Goal: Check status: Check status

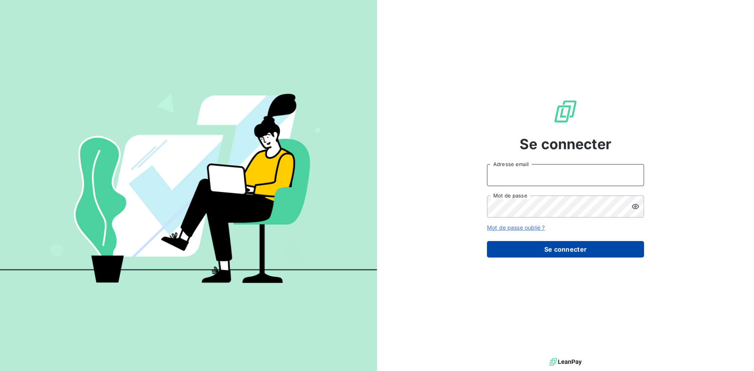
type input "leila.brige@ostreya.com"
click at [527, 254] on button "Se connecter" at bounding box center [565, 249] width 157 height 17
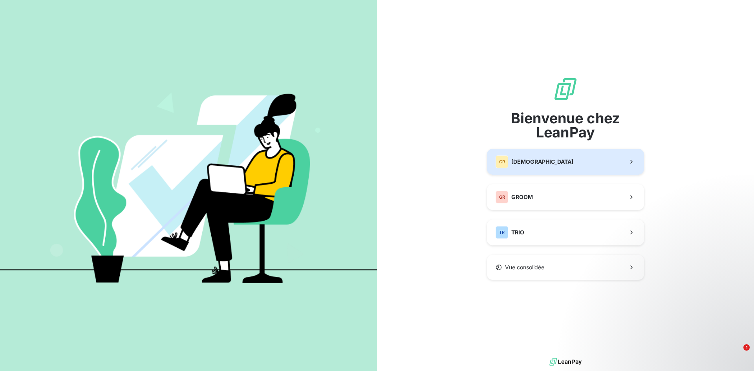
click at [531, 156] on div "GR GREENWISHES" at bounding box center [535, 162] width 78 height 13
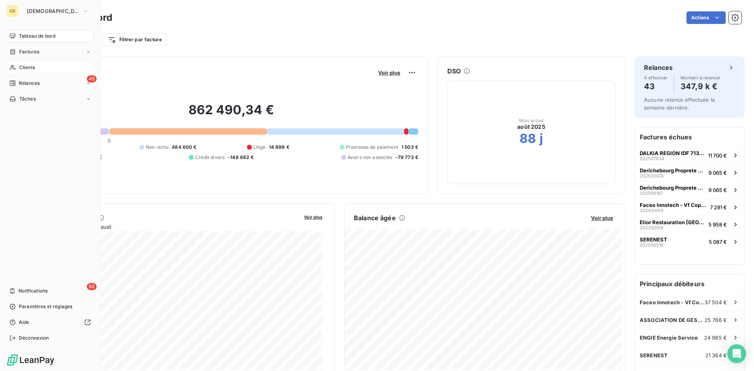
click at [18, 66] on div "Clients" at bounding box center [50, 67] width 88 height 13
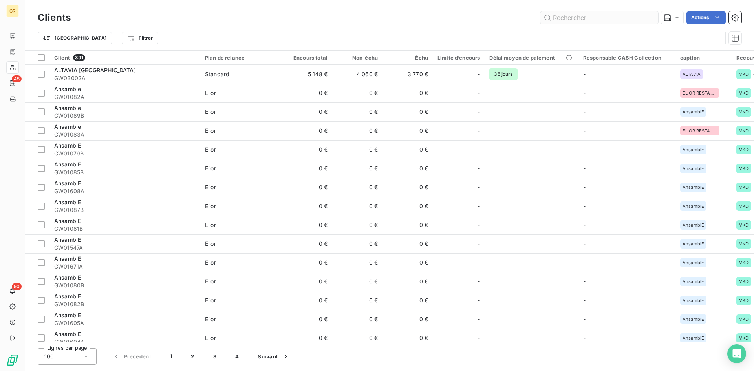
click at [603, 17] on input "text" at bounding box center [600, 17] width 118 height 13
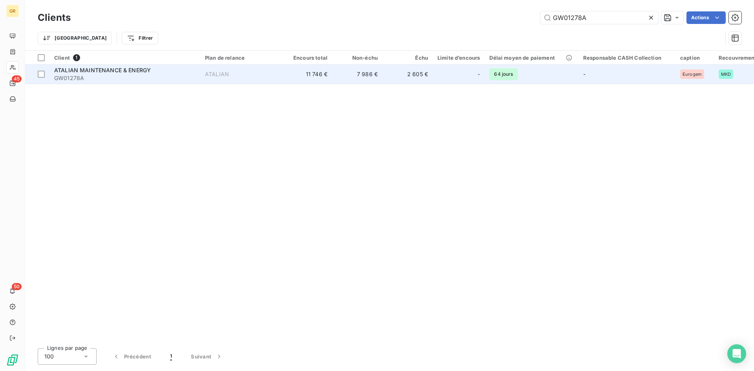
type input "GW01278A"
click at [172, 79] on span "GW01278A" at bounding box center [124, 78] width 141 height 8
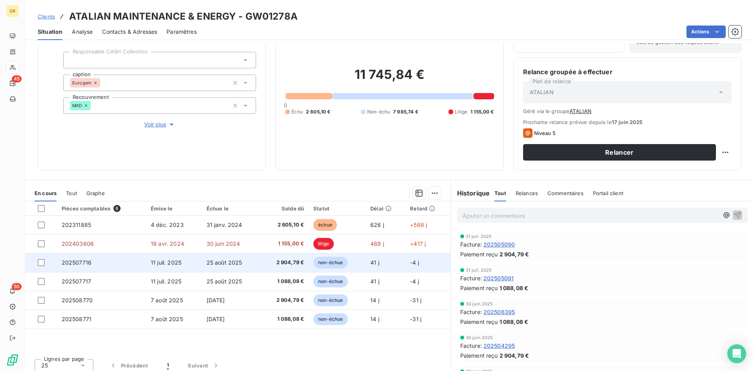
scroll to position [51, 0]
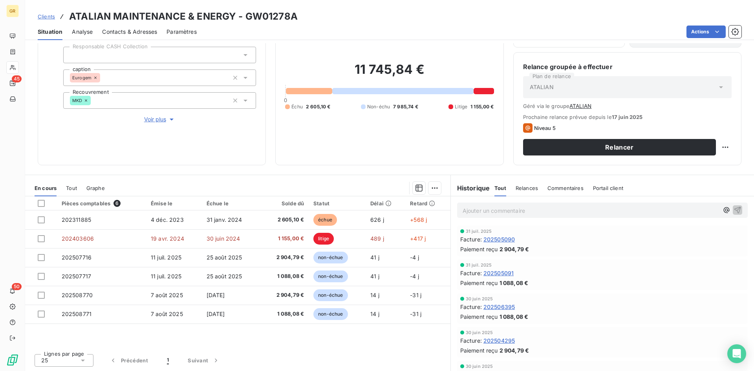
click at [75, 193] on div "Tout" at bounding box center [71, 188] width 11 height 17
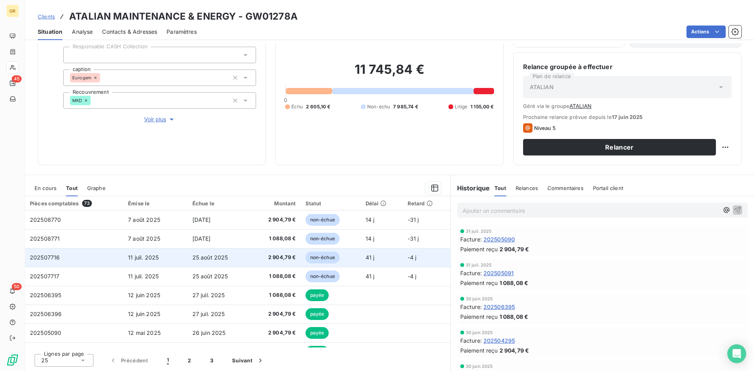
click at [68, 259] on td "202507716" at bounding box center [74, 257] width 98 height 19
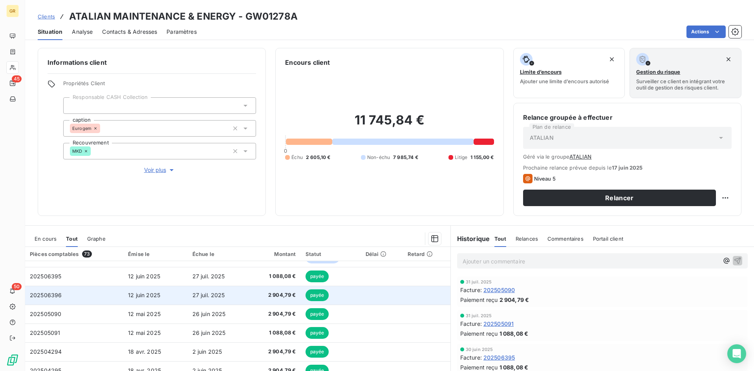
scroll to position [79, 0]
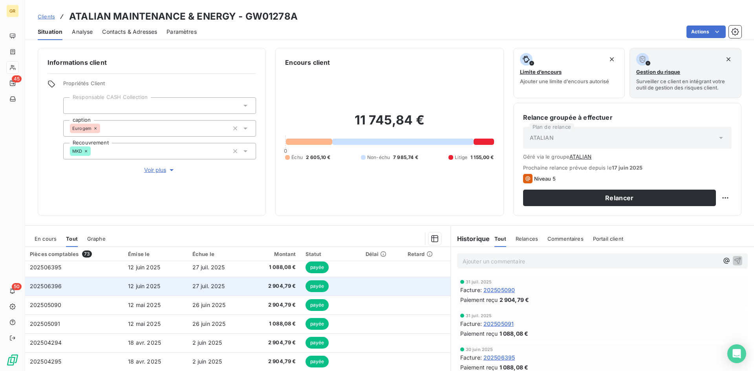
click at [174, 282] on td "12 juin 2025" at bounding box center [155, 286] width 64 height 19
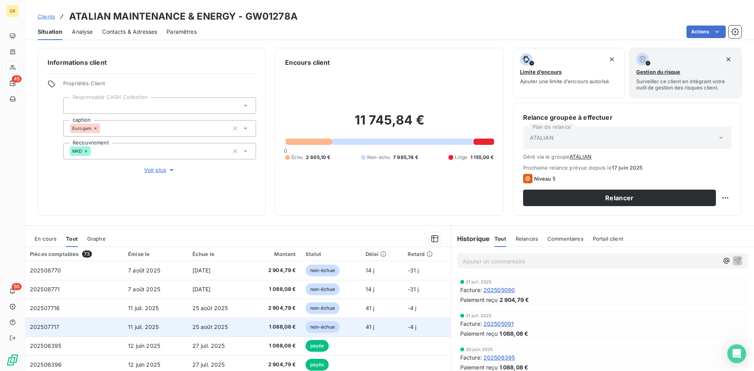
click at [212, 335] on td "25 août 2025" at bounding box center [219, 327] width 62 height 19
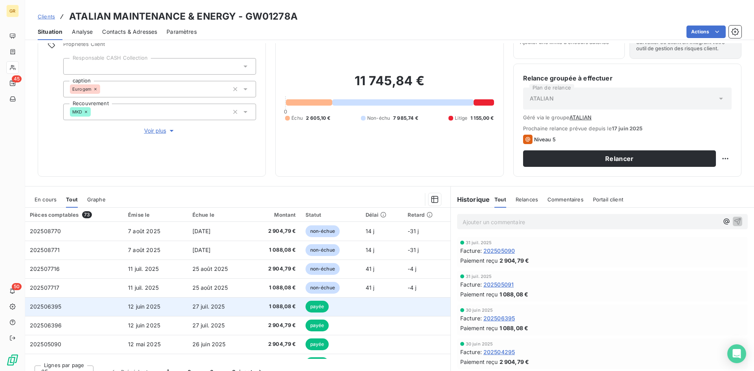
click at [199, 309] on span "27 juil. 2025" at bounding box center [209, 306] width 33 height 7
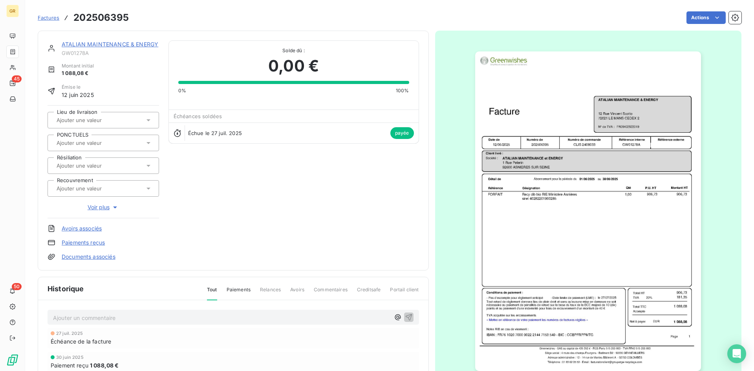
drag, startPoint x: 602, startPoint y: 1, endPoint x: 8, endPoint y: -8, distance: 594.2
click at [8, 0] on html "GR 45 50 Factures 202506395 Actions ATALIAN MAINTENANCE & ENERGY GW01278A Monta…" at bounding box center [377, 185] width 754 height 371
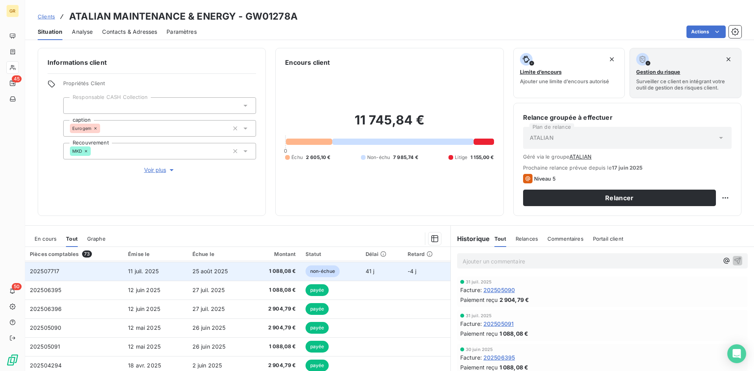
scroll to position [39, 0]
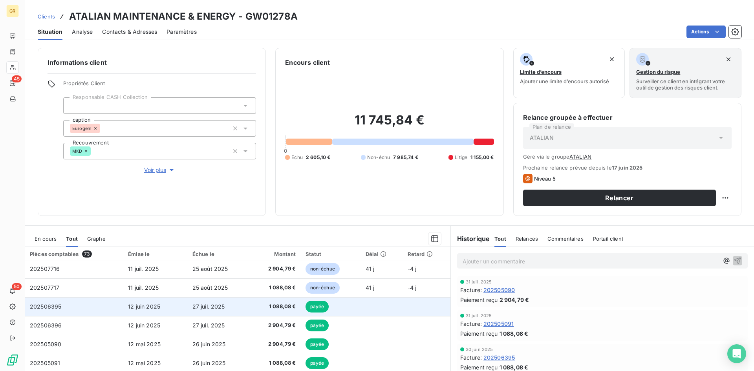
click at [229, 312] on td "27 juil. 2025" at bounding box center [219, 306] width 62 height 19
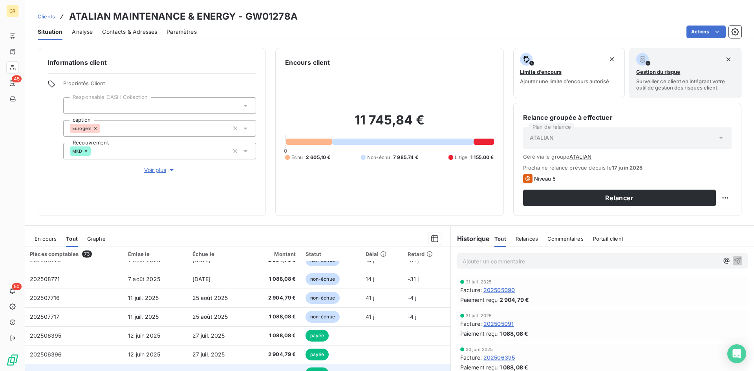
scroll to position [39, 0]
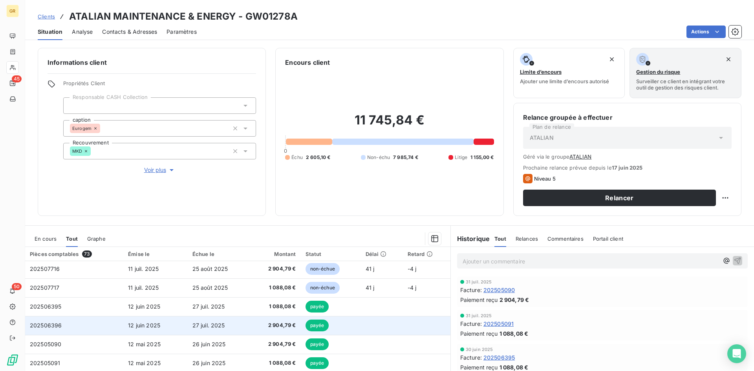
click at [219, 323] on span "27 juil. 2025" at bounding box center [209, 325] width 33 height 7
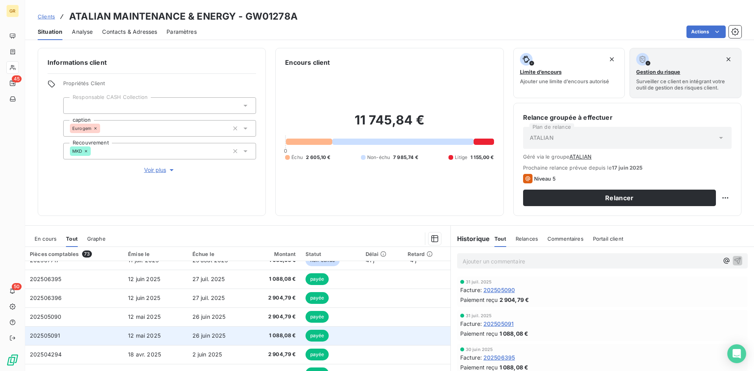
scroll to position [79, 0]
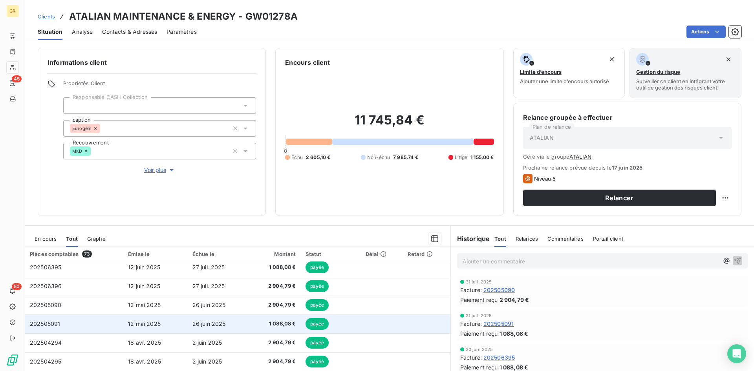
click at [210, 321] on span "26 juin 2025" at bounding box center [209, 324] width 33 height 7
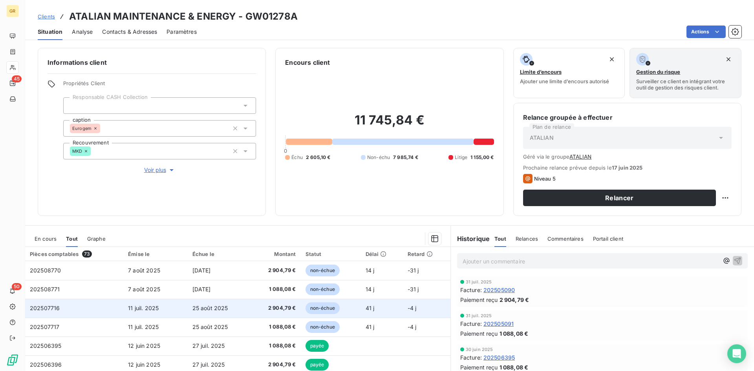
click at [189, 317] on td "25 août 2025" at bounding box center [219, 308] width 62 height 19
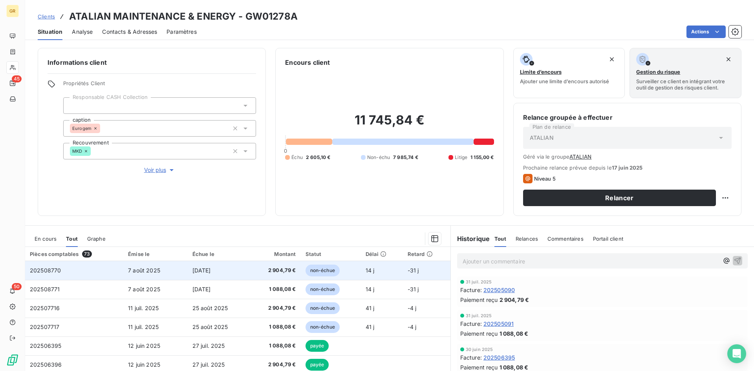
click at [242, 275] on td "[DATE]" at bounding box center [219, 270] width 62 height 19
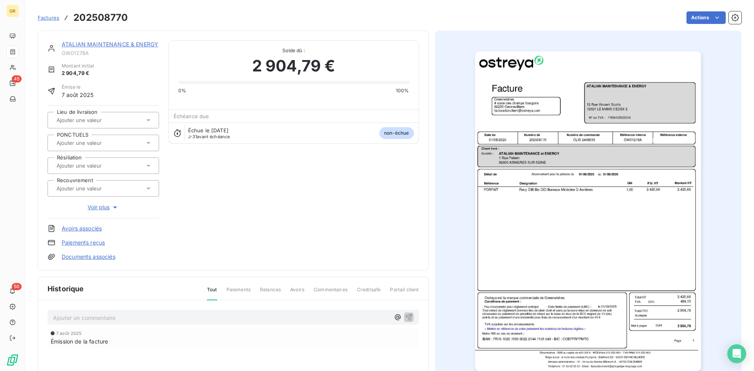
click at [565, 228] on img "button" at bounding box center [588, 211] width 226 height 320
